Goal: Information Seeking & Learning: Learn about a topic

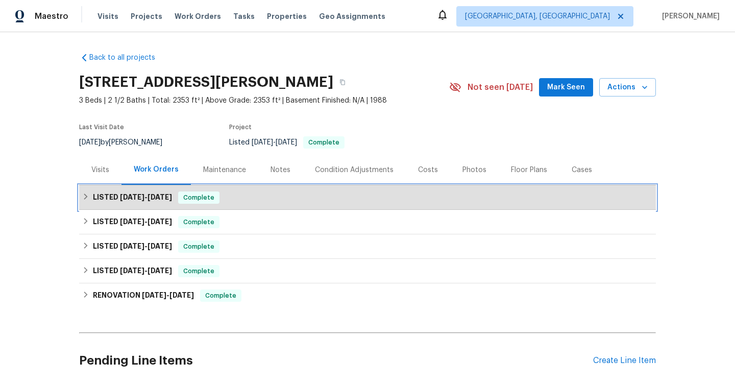
click at [156, 199] on span "[DATE]" at bounding box center [159, 196] width 24 height 7
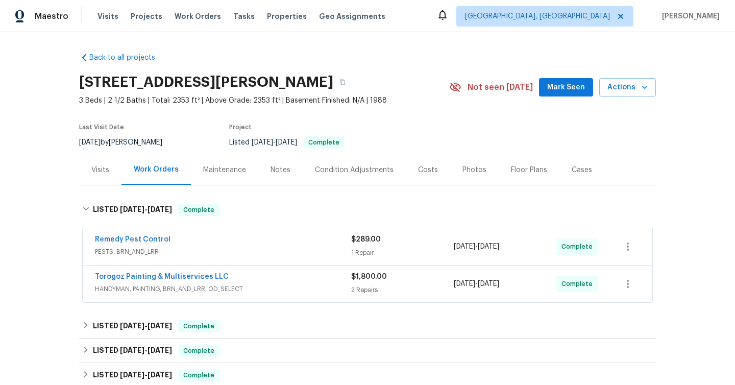
click at [242, 295] on div "Torogoz Painting & Multiservices LLC HANDYMAN, PAINTING, BRN_AND_LRR, OD_SELECT" at bounding box center [223, 283] width 256 height 24
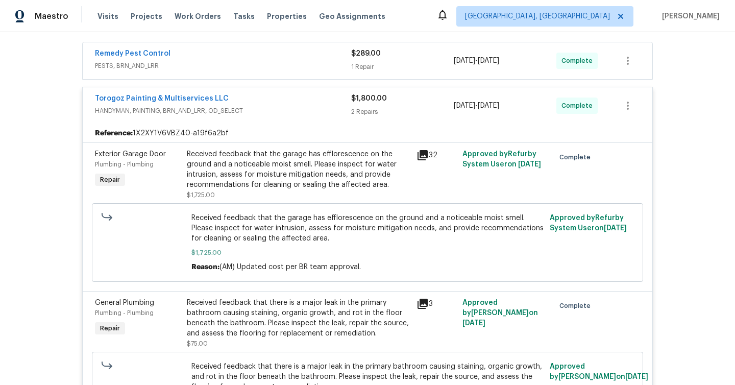
scroll to position [183, 0]
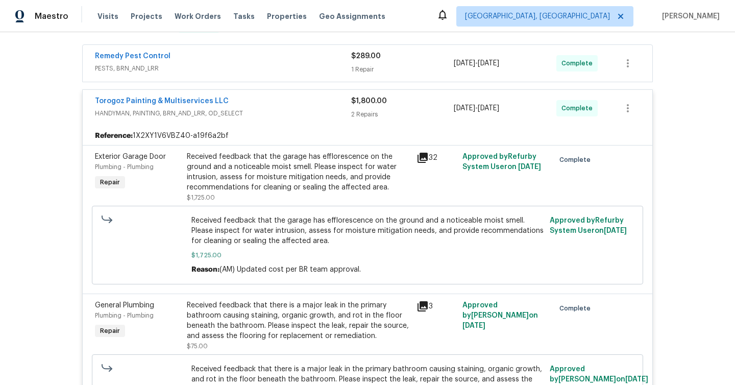
click at [234, 68] on span "PESTS, BRN_AND_LRR" at bounding box center [223, 68] width 256 height 10
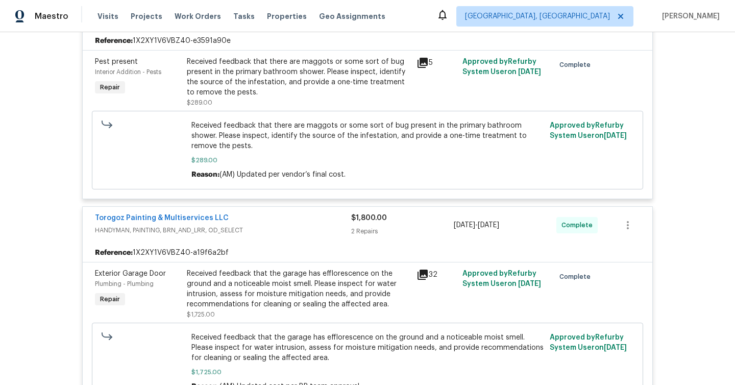
scroll to position [255, 0]
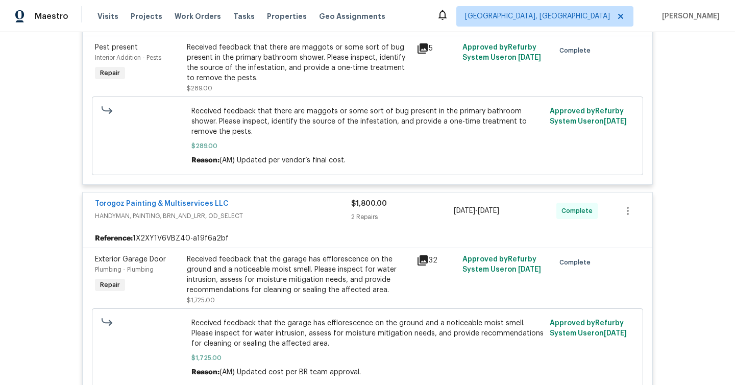
click at [423, 257] on icon at bounding box center [422, 260] width 10 height 10
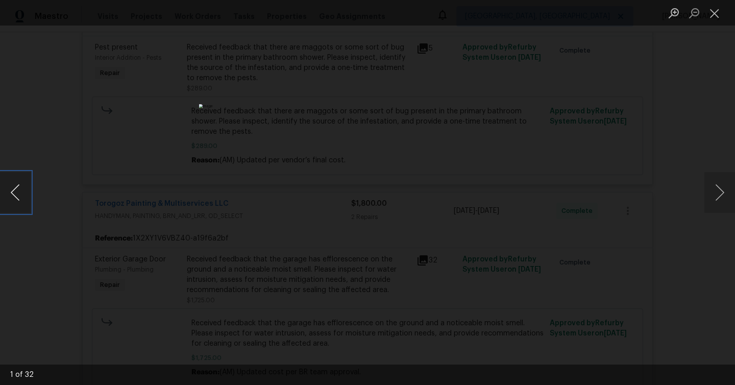
click at [4, 197] on button "Previous image" at bounding box center [15, 192] width 31 height 41
click at [6, 197] on button "Previous image" at bounding box center [15, 192] width 31 height 41
click at [7, 197] on button "Previous image" at bounding box center [15, 192] width 31 height 41
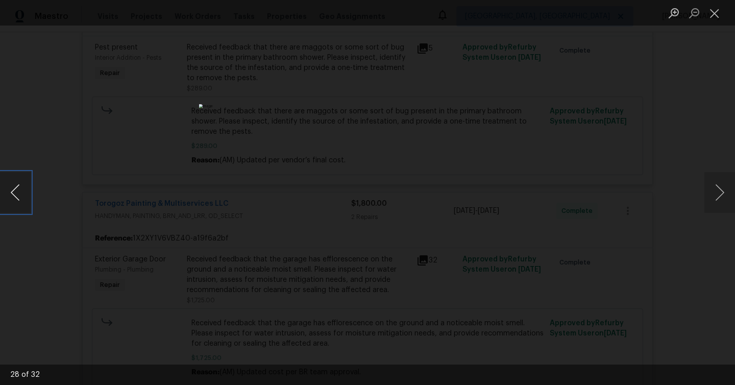
click at [7, 197] on button "Previous image" at bounding box center [15, 192] width 31 height 41
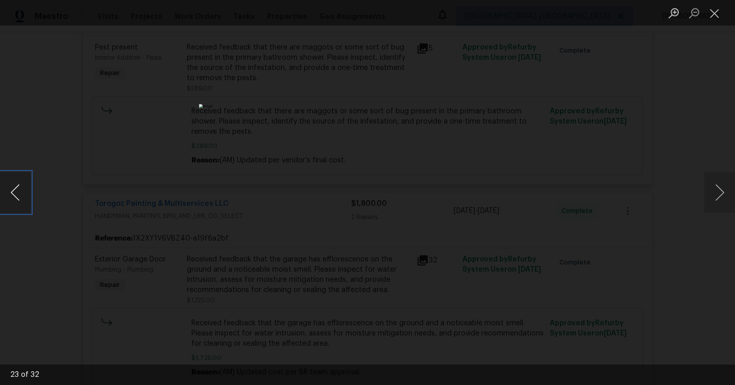
click at [7, 197] on button "Previous image" at bounding box center [15, 192] width 31 height 41
click at [8, 197] on button "Previous image" at bounding box center [15, 192] width 31 height 41
click at [9, 198] on button "Previous image" at bounding box center [15, 192] width 31 height 41
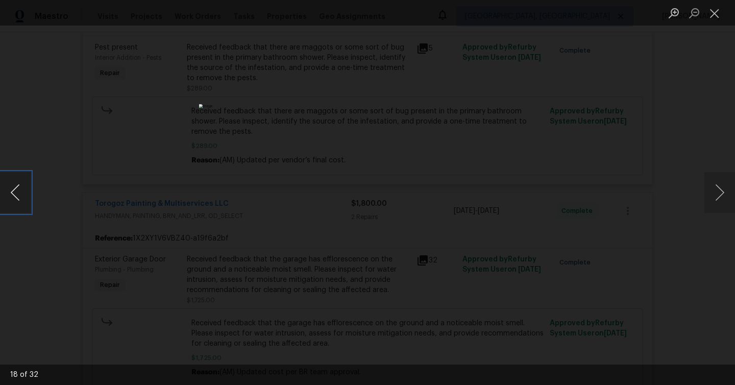
click at [9, 197] on button "Previous image" at bounding box center [15, 192] width 31 height 41
click at [10, 197] on button "Previous image" at bounding box center [15, 192] width 31 height 41
click at [11, 198] on button "Previous image" at bounding box center [15, 192] width 31 height 41
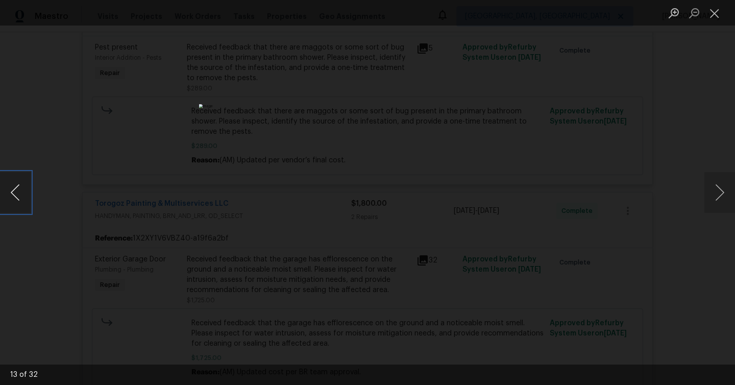
click at [13, 199] on button "Previous image" at bounding box center [15, 192] width 31 height 41
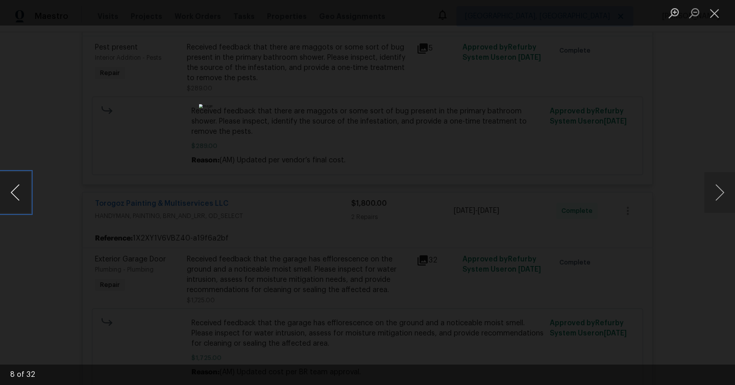
click at [13, 199] on button "Previous image" at bounding box center [15, 192] width 31 height 41
click at [14, 199] on button "Previous image" at bounding box center [15, 192] width 31 height 41
click at [16, 199] on button "Previous image" at bounding box center [15, 192] width 31 height 41
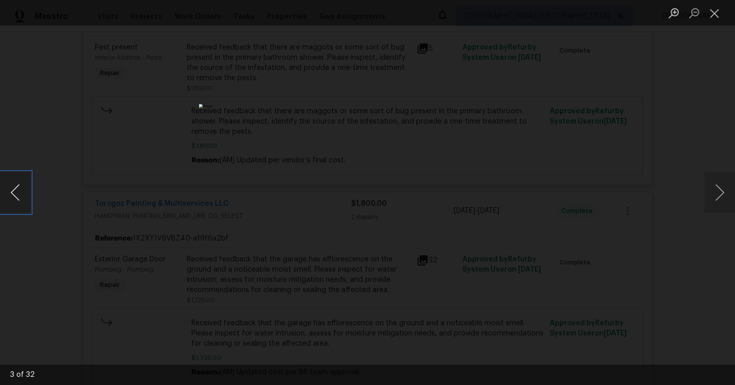
click at [16, 200] on button "Previous image" at bounding box center [15, 192] width 31 height 41
click at [91, 238] on div "Lightbox" at bounding box center [367, 192] width 735 height 385
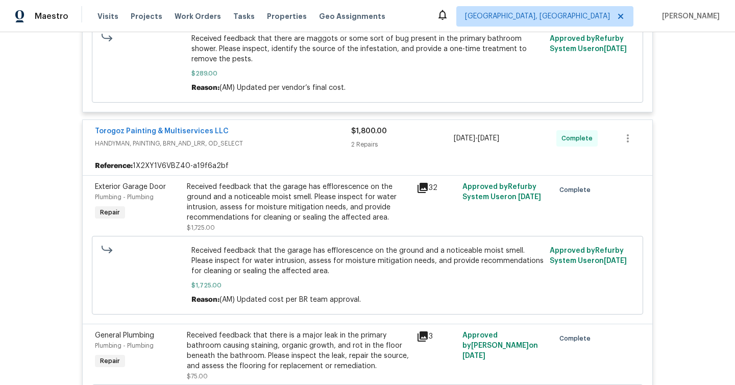
scroll to position [400, 0]
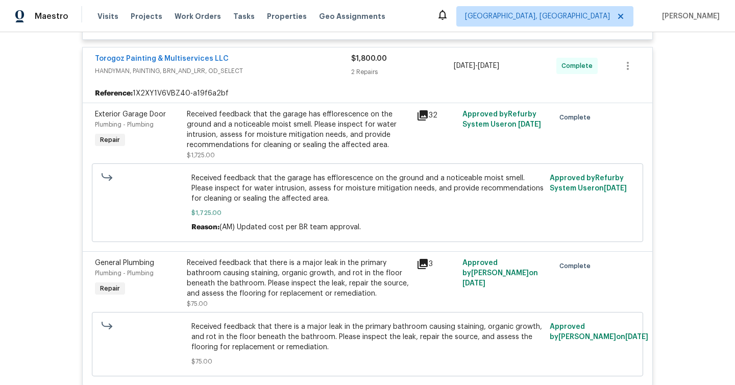
click at [422, 271] on div "3" at bounding box center [436, 283] width 46 height 57
click at [421, 264] on icon at bounding box center [422, 264] width 10 height 10
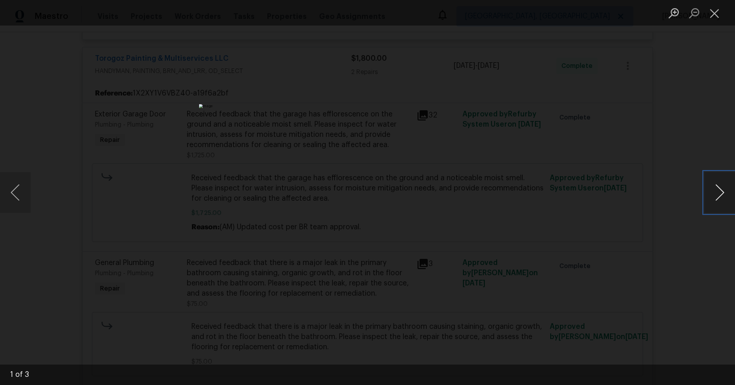
click at [706, 204] on button "Next image" at bounding box center [719, 192] width 31 height 41
click at [678, 261] on div "Lightbox" at bounding box center [367, 192] width 735 height 385
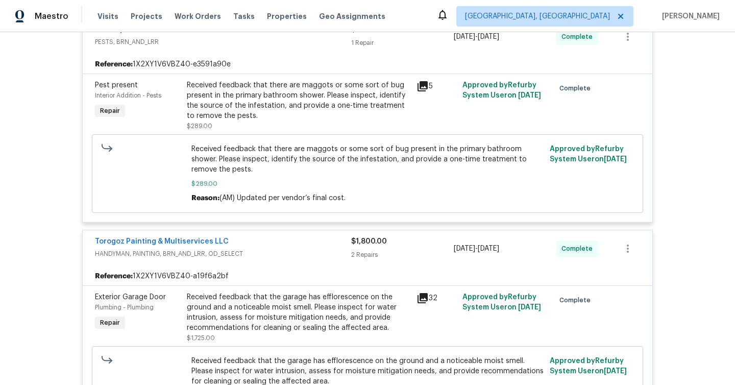
scroll to position [194, 0]
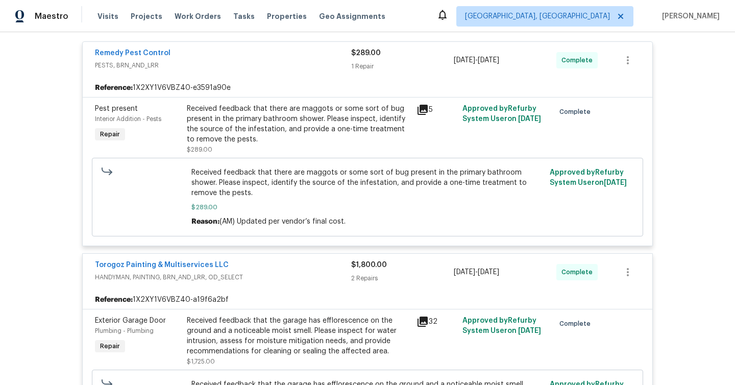
click at [424, 103] on div "5" at bounding box center [436, 129] width 46 height 57
click at [426, 108] on icon at bounding box center [422, 110] width 10 height 10
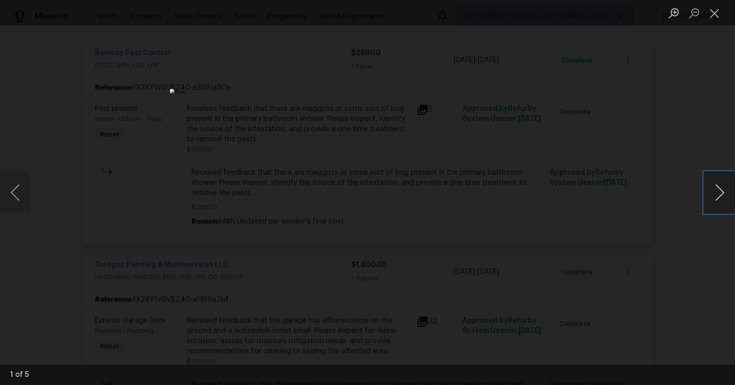
click at [722, 197] on button "Next image" at bounding box center [719, 192] width 31 height 41
click at [723, 199] on button "Next image" at bounding box center [719, 192] width 31 height 41
click at [647, 223] on div "Lightbox" at bounding box center [367, 192] width 735 height 385
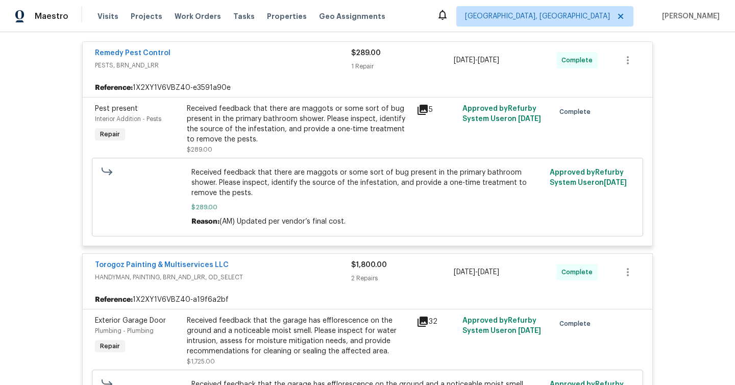
scroll to position [0, 0]
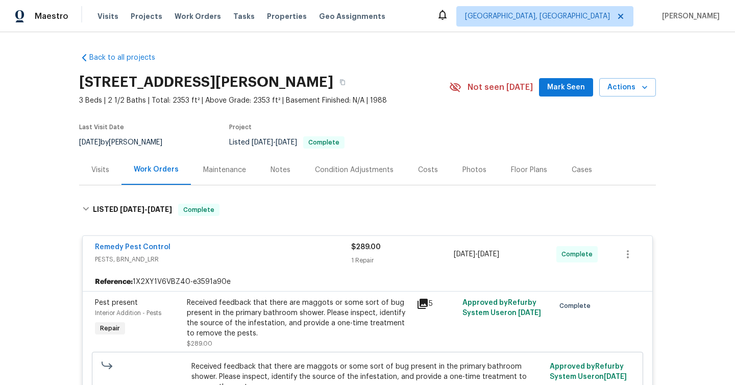
click at [105, 171] on div "Visits" at bounding box center [100, 170] width 18 height 10
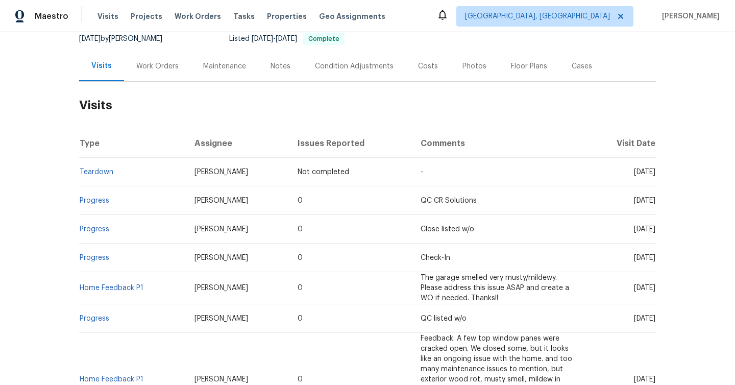
scroll to position [124, 0]
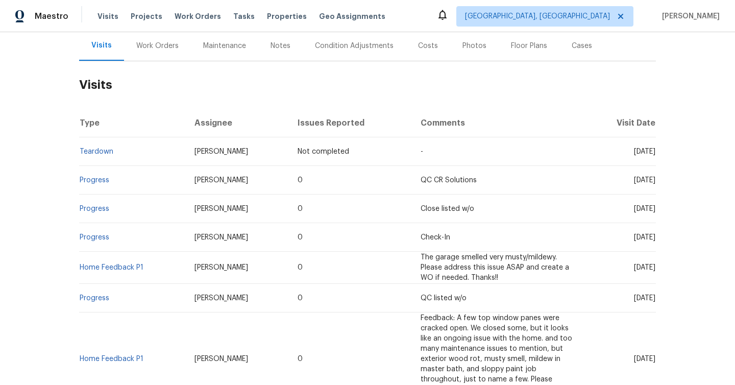
click at [242, 54] on div "Maintenance" at bounding box center [224, 46] width 67 height 30
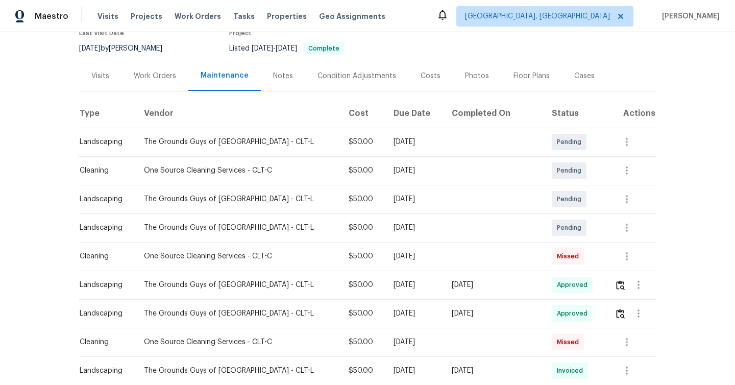
scroll to position [106, 0]
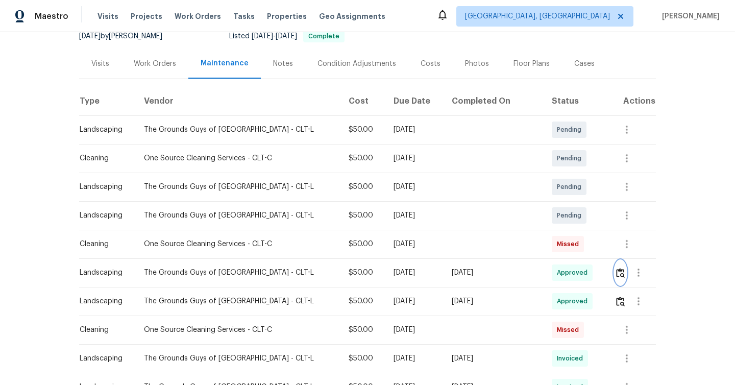
click at [620, 275] on img "button" at bounding box center [620, 273] width 9 height 10
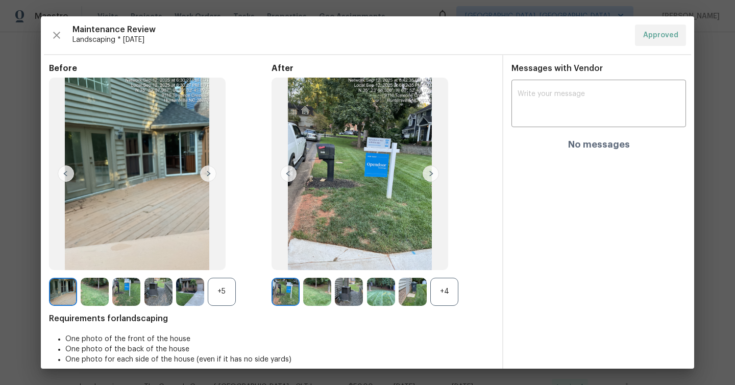
click at [429, 177] on img at bounding box center [431, 173] width 16 height 16
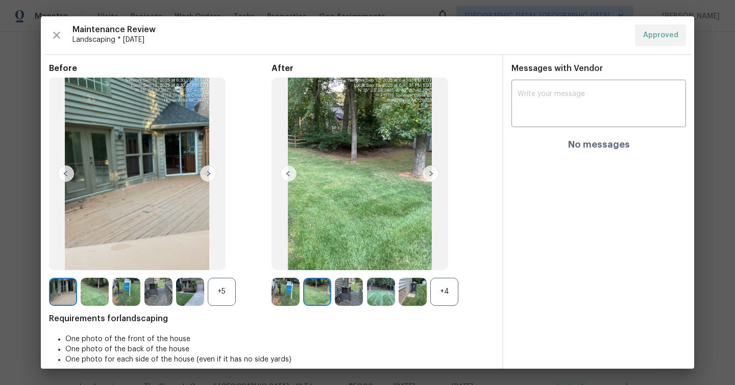
click at [439, 298] on div "+4" at bounding box center [444, 292] width 28 height 28
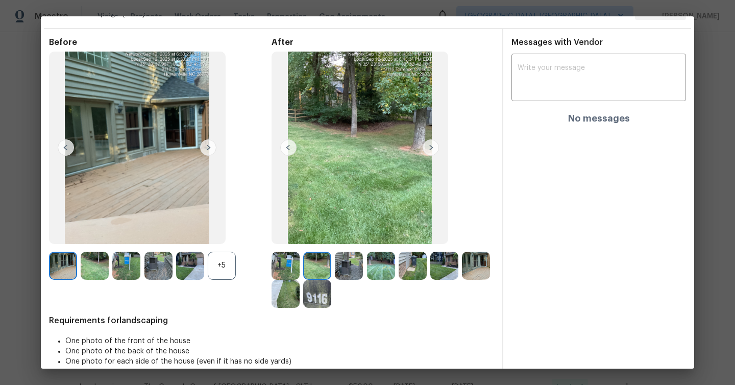
scroll to position [39, 0]
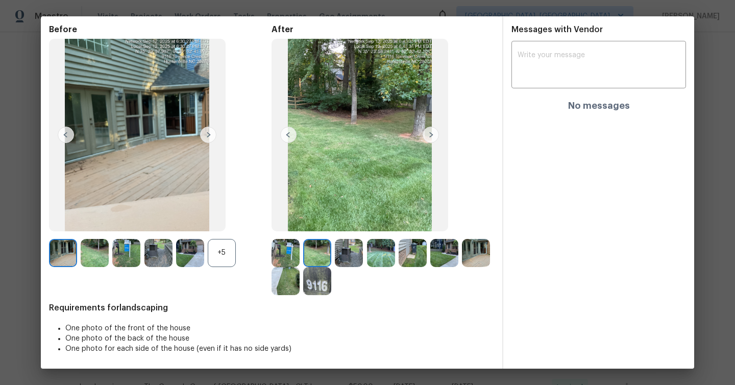
click at [430, 138] on img at bounding box center [431, 135] width 16 height 16
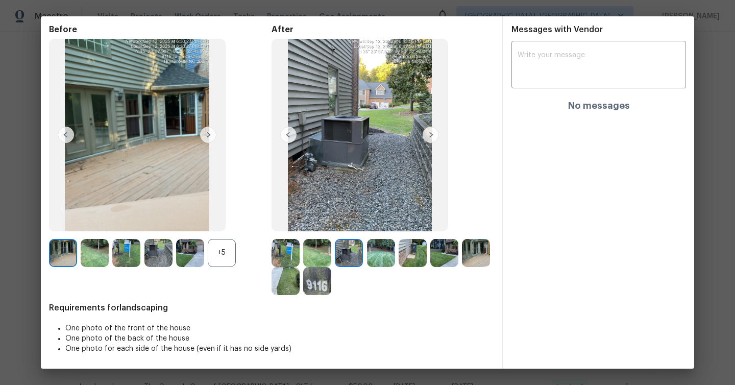
click at [294, 253] on img at bounding box center [285, 253] width 28 height 28
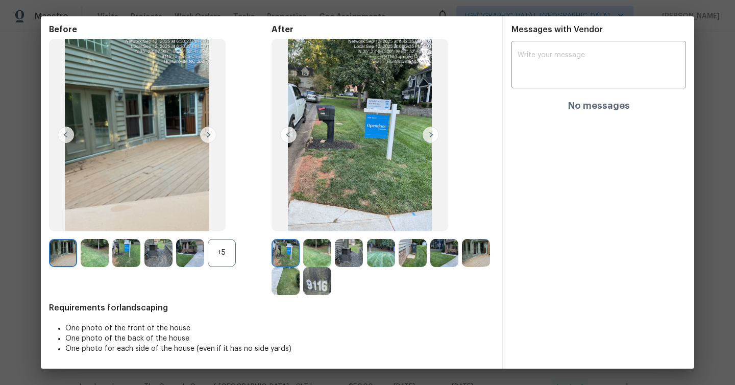
click at [314, 255] on img at bounding box center [317, 253] width 28 height 28
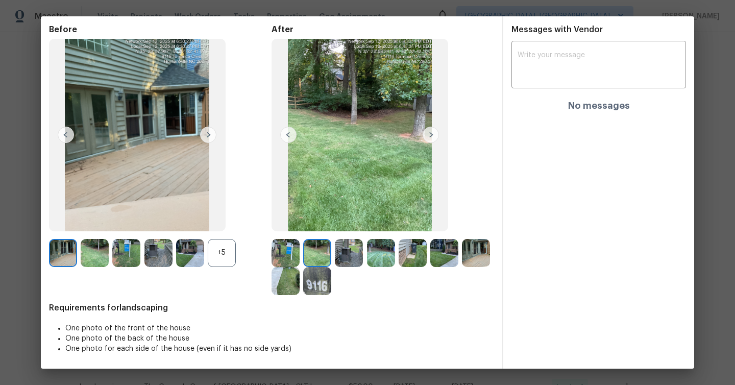
click at [353, 264] on img at bounding box center [349, 253] width 28 height 28
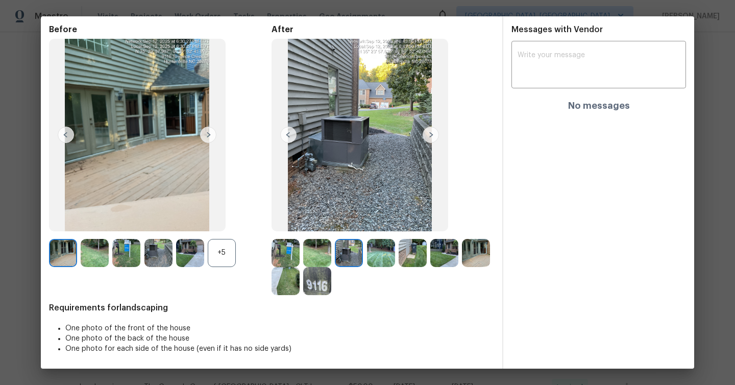
click at [376, 263] on img at bounding box center [381, 253] width 28 height 28
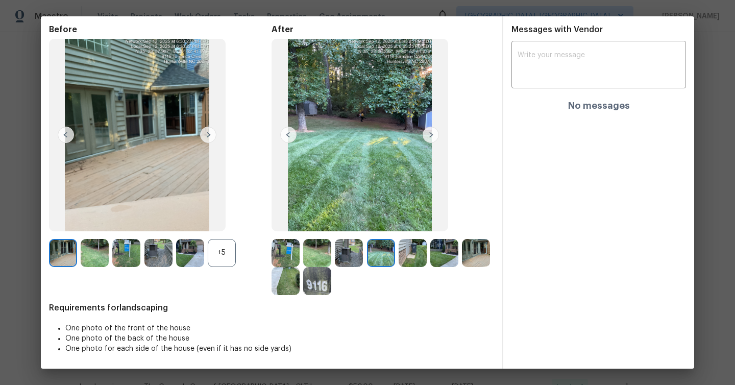
click at [433, 131] on img at bounding box center [431, 135] width 16 height 16
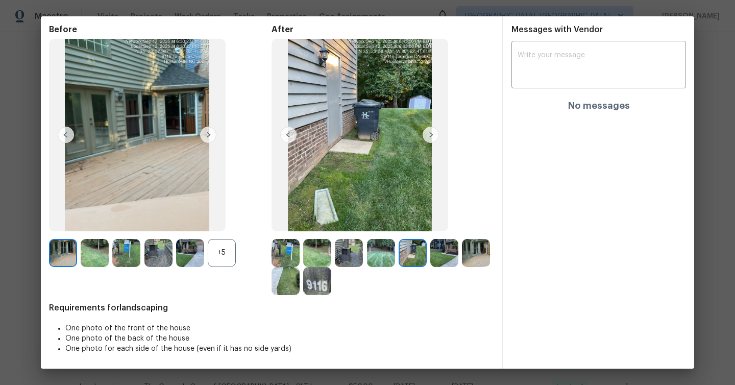
click at [434, 139] on img at bounding box center [431, 135] width 16 height 16
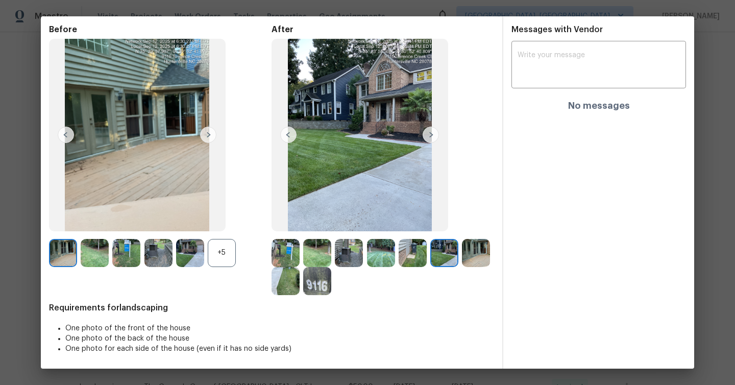
click at [433, 134] on img at bounding box center [431, 135] width 16 height 16
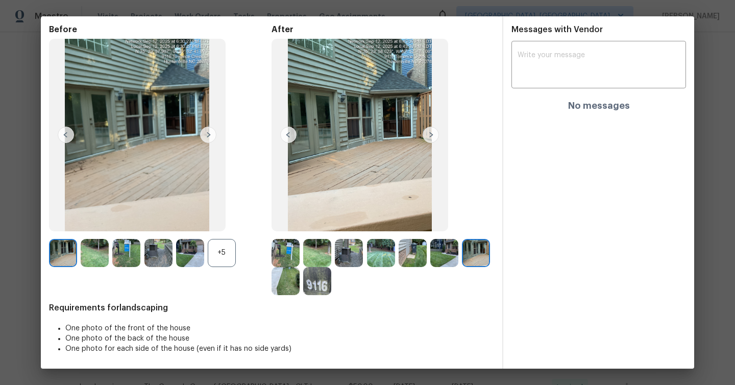
click at [433, 135] on img at bounding box center [431, 135] width 16 height 16
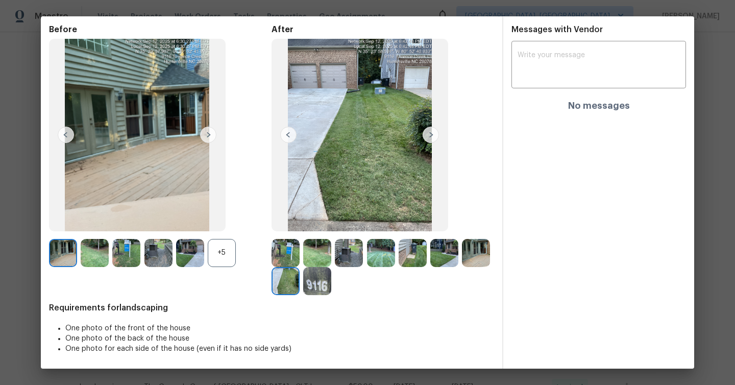
click at [218, 253] on div "+5" at bounding box center [222, 253] width 28 height 28
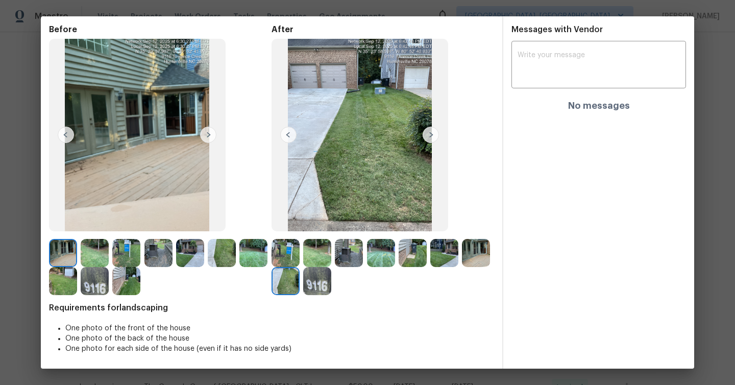
click at [321, 288] on img at bounding box center [317, 281] width 28 height 28
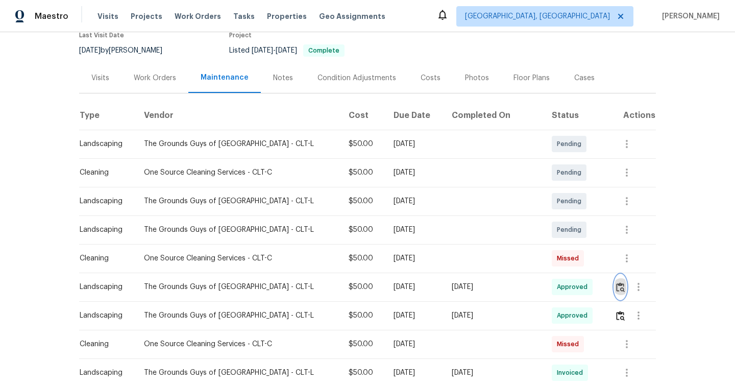
scroll to position [82, 0]
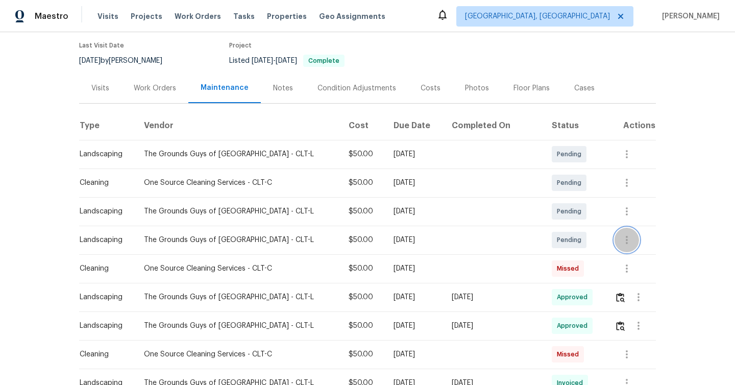
click at [621, 243] on icon "button" at bounding box center [627, 240] width 12 height 12
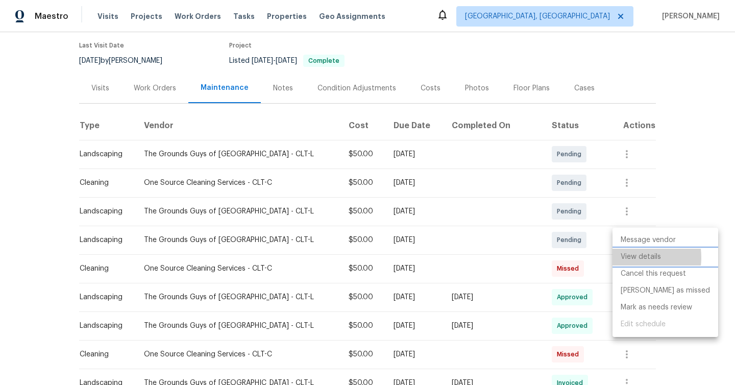
click at [623, 257] on li "View details" at bounding box center [665, 257] width 106 height 17
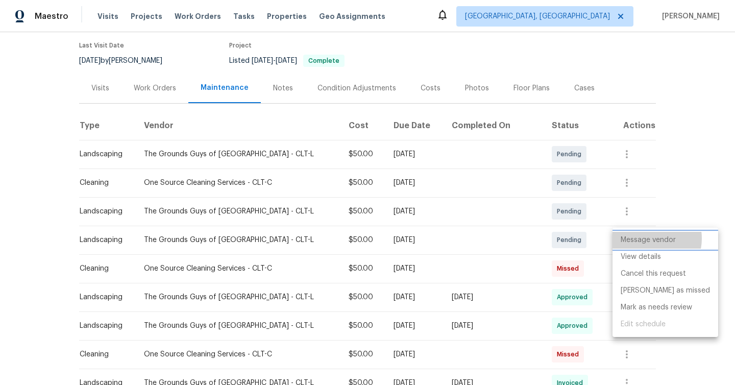
click at [647, 238] on li "Message vendor" at bounding box center [665, 240] width 106 height 17
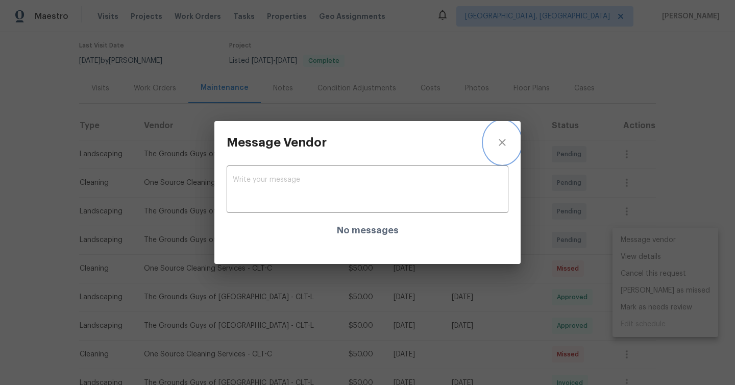
click at [499, 144] on icon "close" at bounding box center [502, 142] width 7 height 7
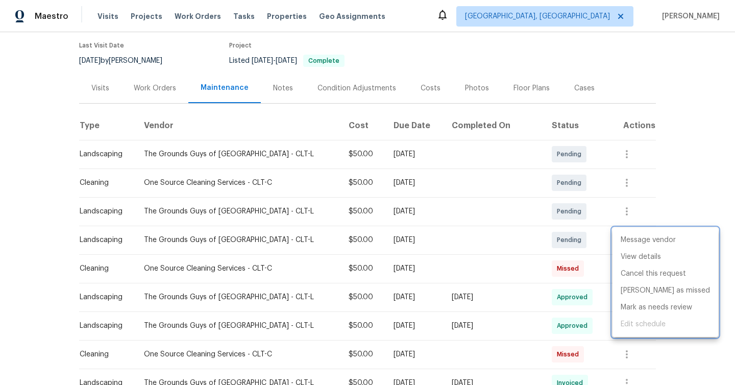
click at [278, 89] on div at bounding box center [367, 192] width 735 height 385
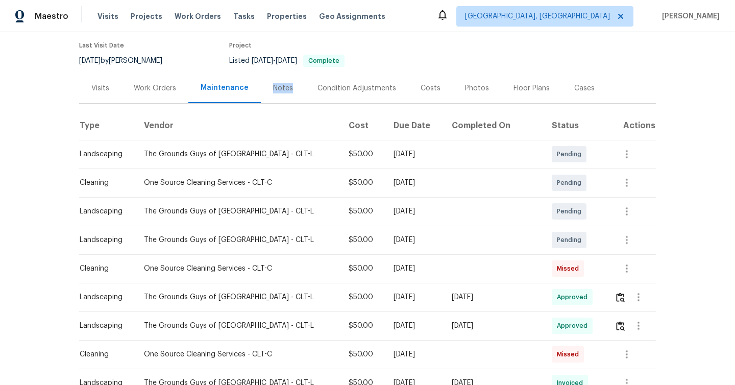
click at [278, 89] on div "Notes" at bounding box center [283, 88] width 20 height 10
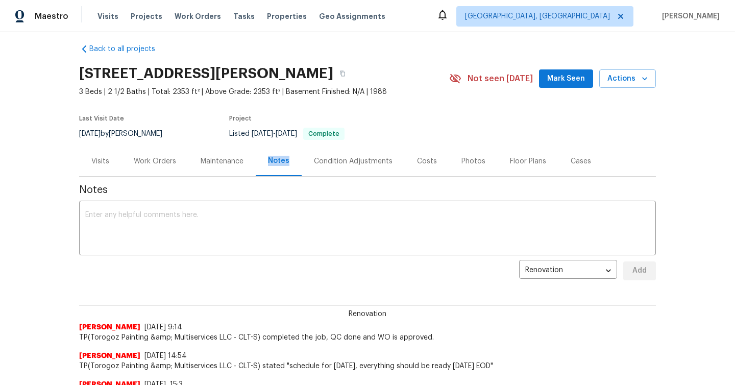
scroll to position [10, 0]
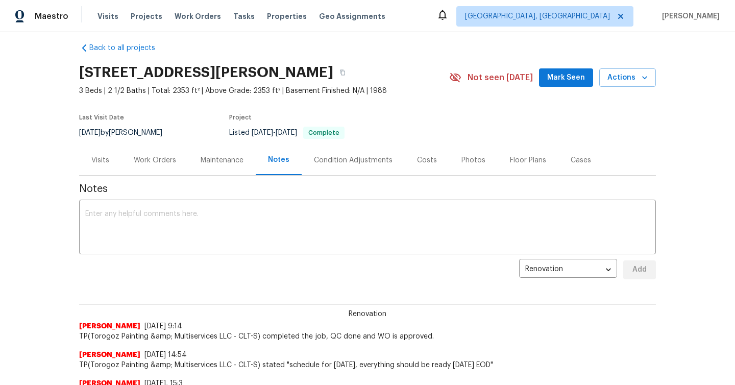
click at [102, 160] on div "Visits" at bounding box center [100, 160] width 18 height 10
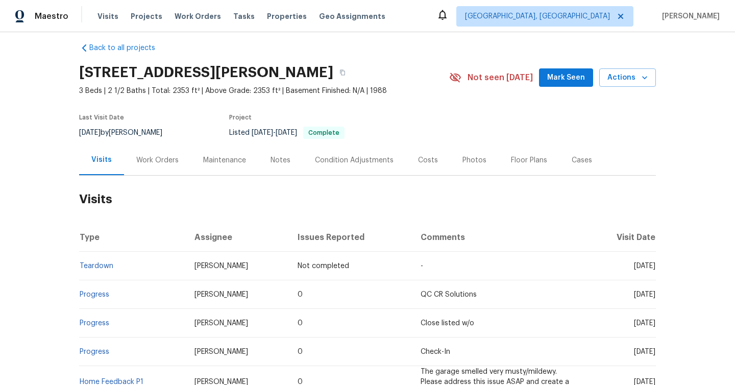
click at [167, 167] on div "Work Orders" at bounding box center [157, 160] width 67 height 30
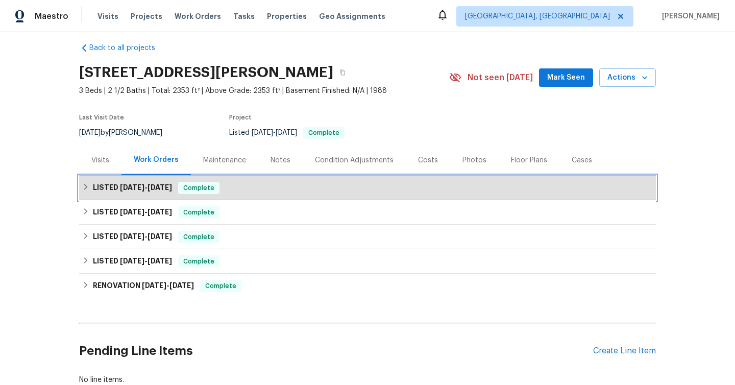
click at [177, 194] on div "LISTED [DATE] - [DATE] Complete" at bounding box center [367, 188] width 577 height 24
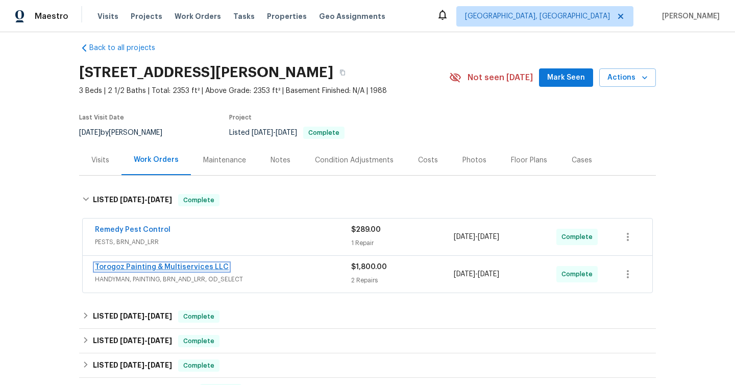
click at [195, 270] on link "Torogoz Painting & Multiservices LLC" at bounding box center [162, 266] width 134 height 7
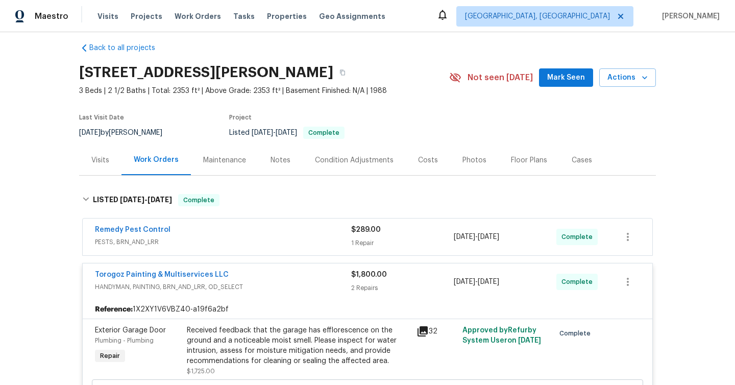
click at [639, 272] on div at bounding box center [627, 281] width 24 height 24
click at [629, 281] on icon "button" at bounding box center [628, 282] width 12 height 12
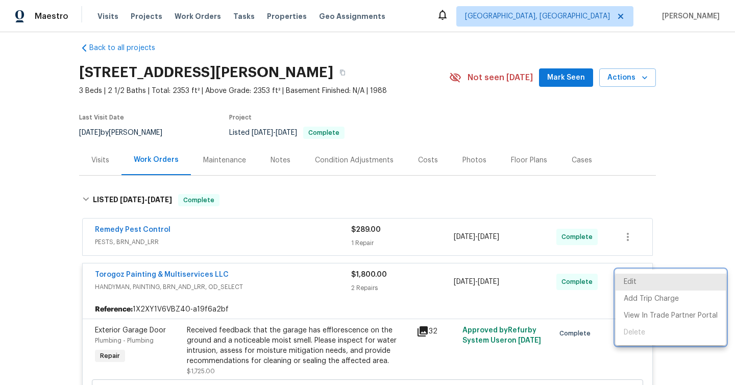
click at [262, 299] on div at bounding box center [367, 192] width 735 height 385
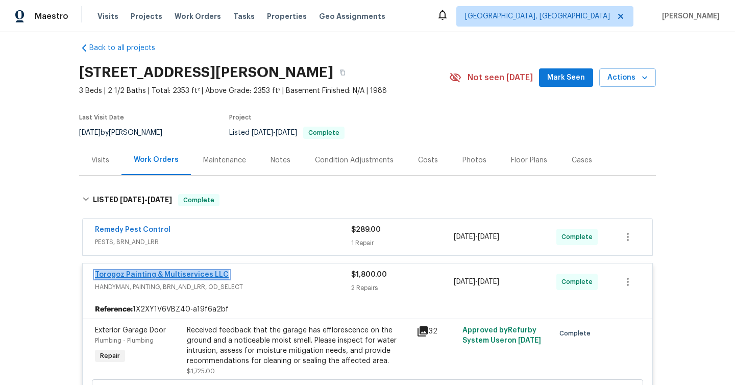
copy link "Torogoz Painting & Multiservices LLC"
click at [375, 167] on div "Condition Adjustments" at bounding box center [354, 160] width 103 height 30
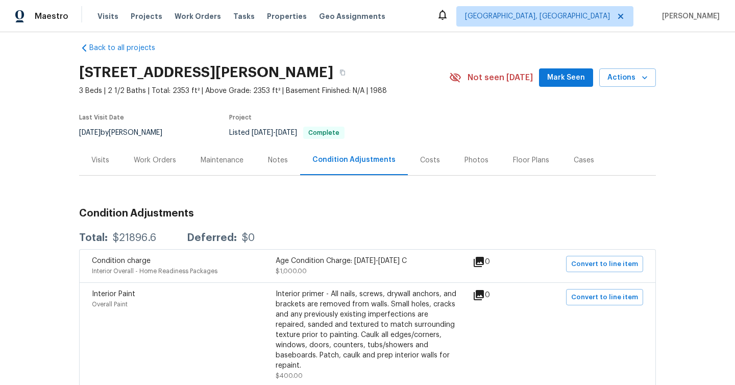
click at [235, 167] on div "Maintenance" at bounding box center [221, 160] width 67 height 30
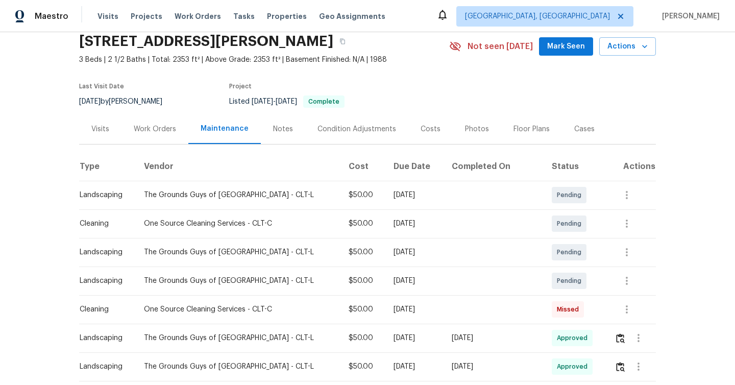
scroll to position [45, 0]
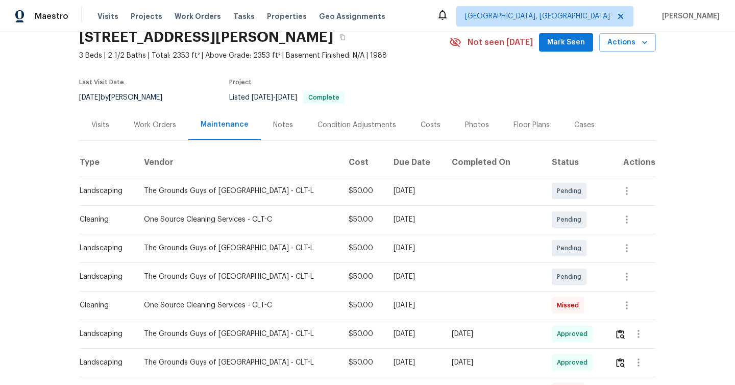
click at [226, 198] on td "The Grounds Guys of [GEOGRAPHIC_DATA] - CLT-L" at bounding box center [238, 191] width 205 height 29
click at [224, 193] on div "The Grounds Guys of [GEOGRAPHIC_DATA] - CLT-L" at bounding box center [238, 191] width 188 height 10
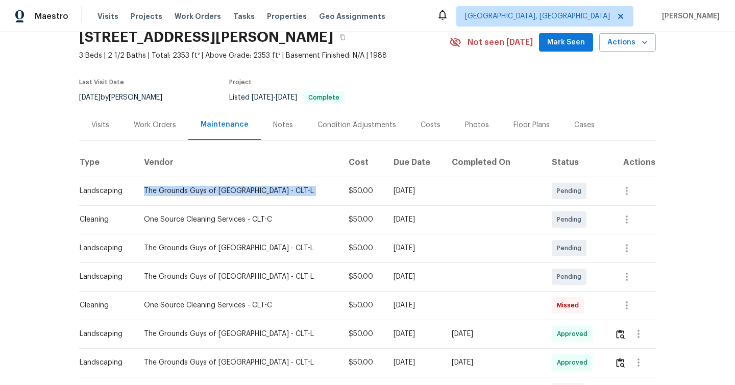
copy div "The Grounds Guys of [GEOGRAPHIC_DATA] - CLT-L"
